Goal: Task Accomplishment & Management: Complete application form

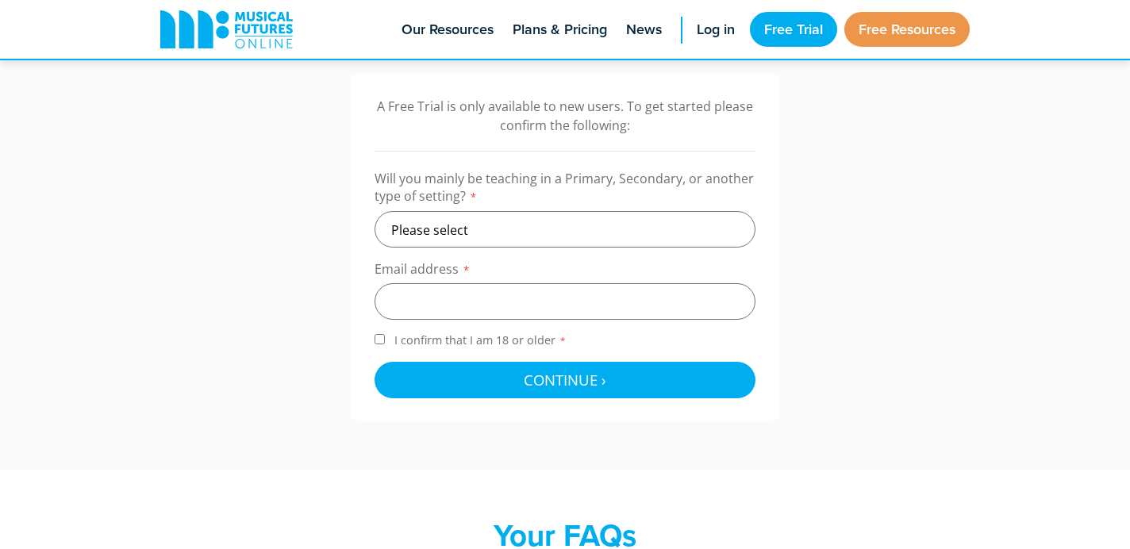
scroll to position [511, 0]
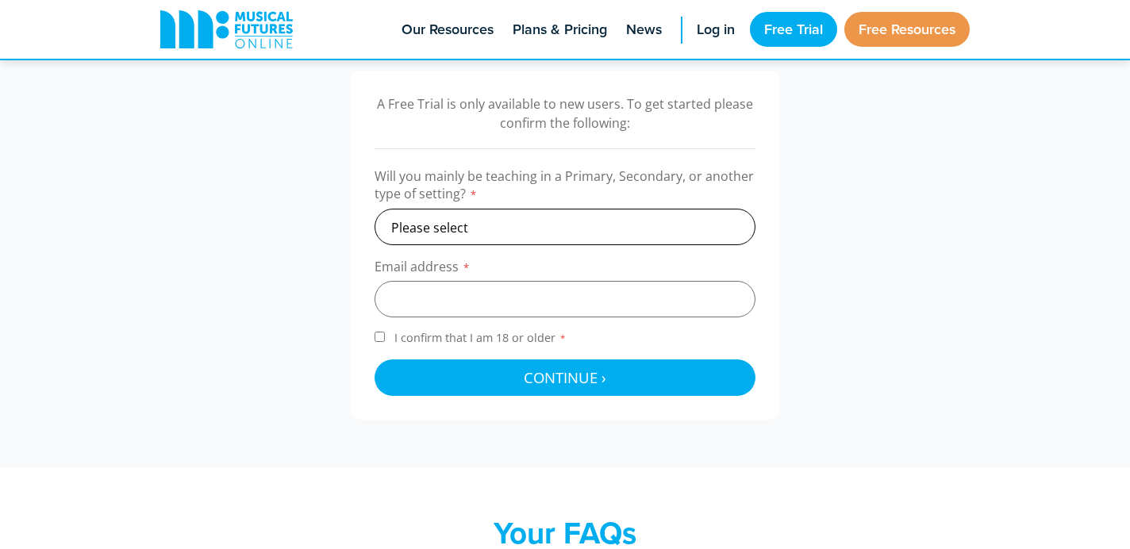
select select "primary"
click option "Primary" at bounding box center [0, 0] width 0 height 0
click at [483, 305] on input "email" at bounding box center [565, 299] width 381 height 37
type input "[PERSON_NAME][EMAIL_ADDRESS][PERSON_NAME][DOMAIN_NAME]"
click at [380, 336] on input "I confirm that I am 18 or older *" at bounding box center [380, 337] width 10 height 10
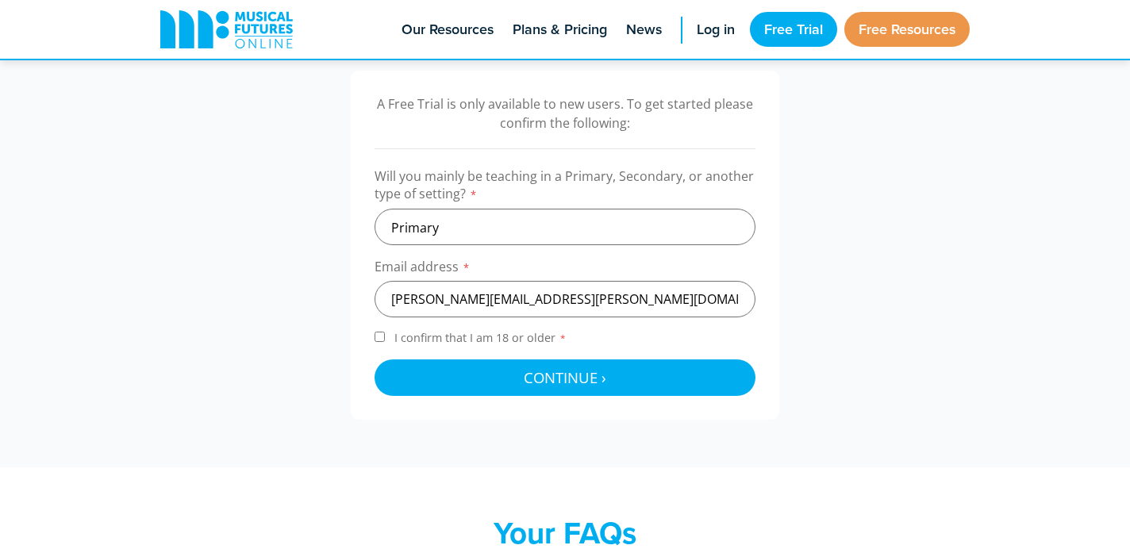
checkbox input "true"
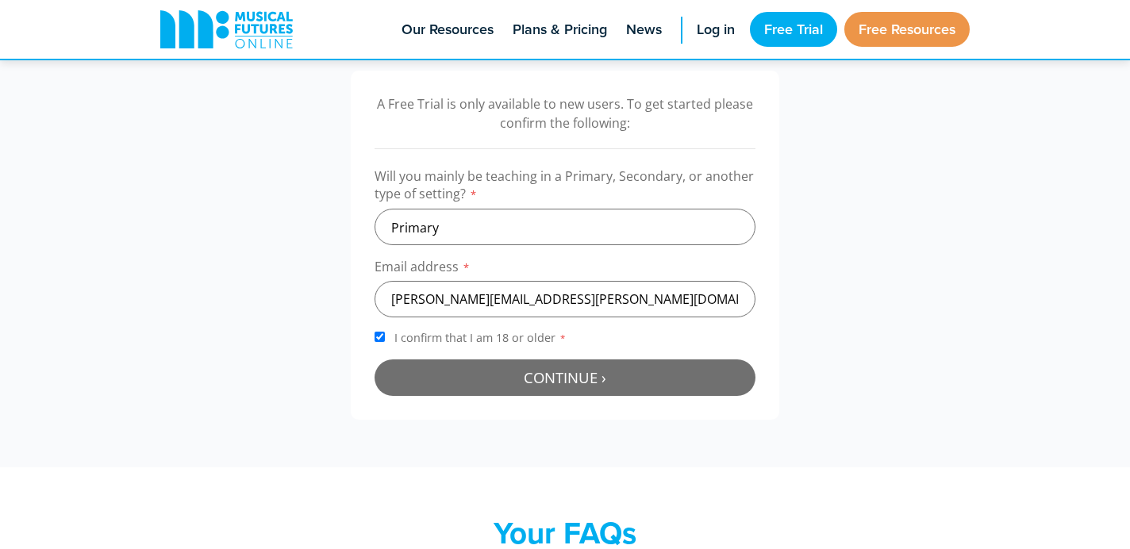
click at [473, 378] on button "Continue › Checking your details..." at bounding box center [565, 377] width 381 height 37
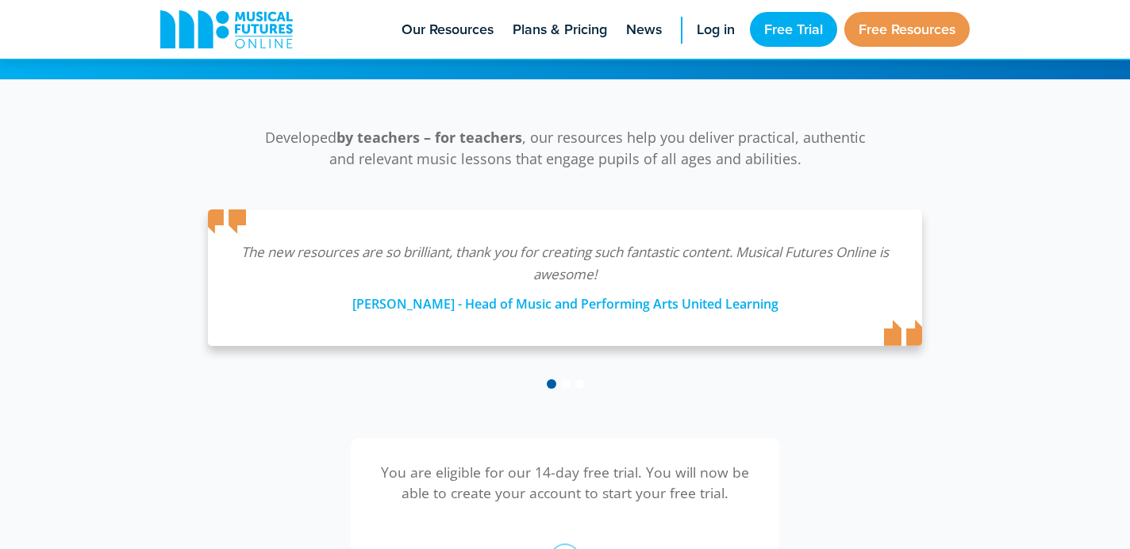
scroll to position [149, 0]
